Goal: Task Accomplishment & Management: Complete application form

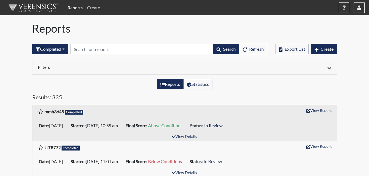
click at [96, 9] on link "Create" at bounding box center [93, 7] width 17 height 11
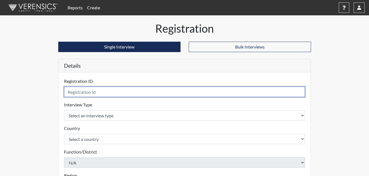
drag, startPoint x: 93, startPoint y: 93, endPoint x: 166, endPoint y: 85, distance: 73.5
click at [96, 93] on input "text" at bounding box center [184, 92] width 241 height 10
type input "nmb4763"
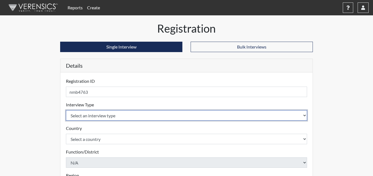
click at [303, 115] on body "Reports Create Help Center × Verensics Best Practices How to successfully use t…" at bounding box center [186, 88] width 373 height 176
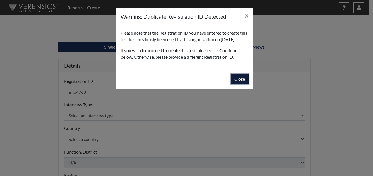
click at [240, 84] on button "Close" at bounding box center [240, 79] width 18 height 10
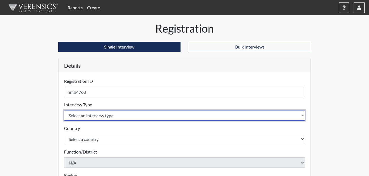
click at [300, 115] on select "Select an interview type Corrections Pre-Employment" at bounding box center [184, 115] width 241 height 10
select select "ff733e93-e1bf-11ea-9c9f-0eff0cf7eb8f"
click at [64, 110] on select "Select an interview type Corrections Pre-Employment" at bounding box center [184, 115] width 241 height 10
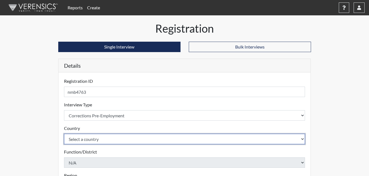
click at [300, 138] on select "Select a country [GEOGRAPHIC_DATA] [GEOGRAPHIC_DATA]" at bounding box center [184, 139] width 241 height 10
select select "united-states-of-[GEOGRAPHIC_DATA]"
click at [64, 134] on select "Select a country [GEOGRAPHIC_DATA] [GEOGRAPHIC_DATA]" at bounding box center [184, 139] width 241 height 10
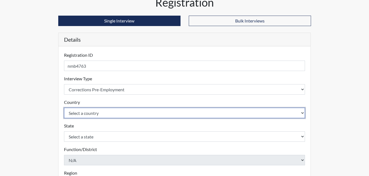
scroll to position [27, 0]
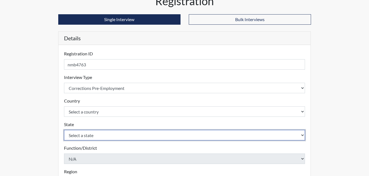
click at [303, 134] on select "Select a state [US_STATE] [US_STATE] [US_STATE] [US_STATE] [US_STATE] [US_STATE…" at bounding box center [184, 135] width 241 height 10
select select "GA"
click at [64, 130] on select "Select a state [US_STATE] [US_STATE] [US_STATE] [US_STATE] [US_STATE] [US_STATE…" at bounding box center [184, 135] width 241 height 10
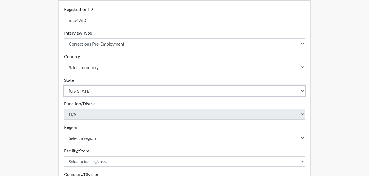
scroll to position [82, 0]
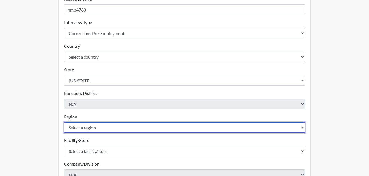
click at [302, 127] on select "Select a region [GEOGRAPHIC_DATA]" at bounding box center [184, 127] width 241 height 10
select select "51976826-f18e-4b67-8d3b-b0a0fa2f97ff"
click at [64, 122] on select "Select a region [GEOGRAPHIC_DATA]" at bounding box center [184, 127] width 241 height 10
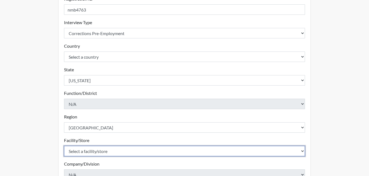
click at [300, 151] on select "Select a facility/store [PERSON_NAME] PDC Pulaski SP" at bounding box center [184, 151] width 241 height 10
select select "07d467a1-a762-4c04-a0fd-01b52b78d04c"
click at [64, 146] on select "Select a facility/store [PERSON_NAME] PDC Pulaski SP" at bounding box center [184, 151] width 241 height 10
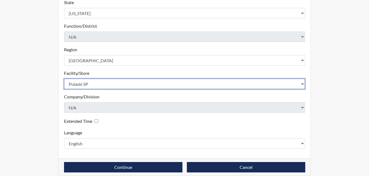
scroll to position [156, 0]
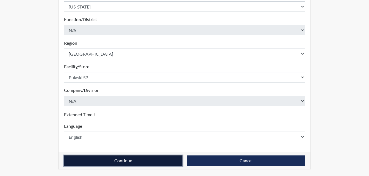
click at [160, 161] on button "Continue" at bounding box center [123, 161] width 118 height 10
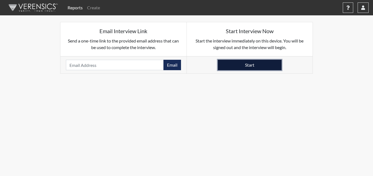
click at [258, 64] on button "Start" at bounding box center [250, 65] width 64 height 10
